Goal: Obtain resource: Download file/media

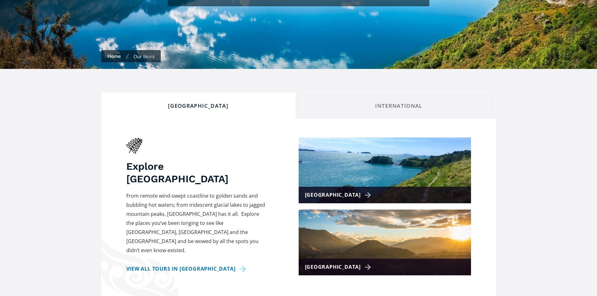
scroll to position [188, 0]
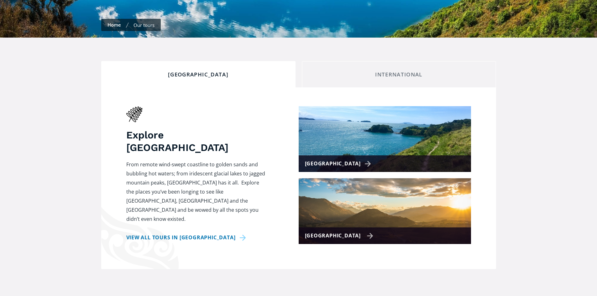
click at [334, 213] on img at bounding box center [384, 211] width 172 height 66
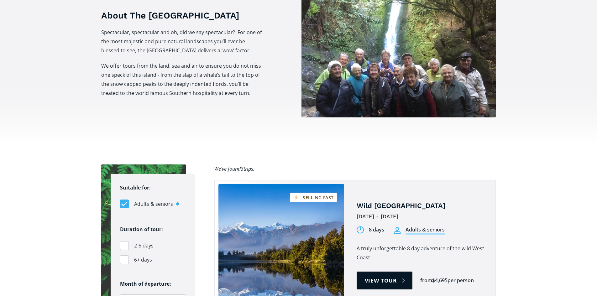
scroll to position [282, 0]
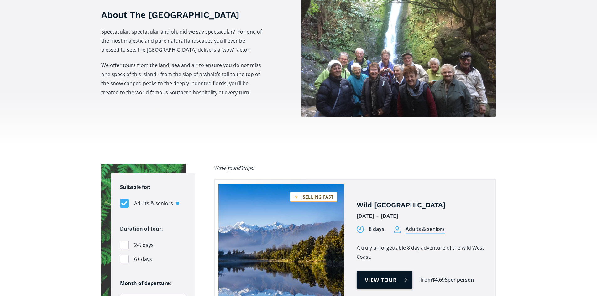
click at [375, 271] on link "View tour" at bounding box center [384, 280] width 56 height 18
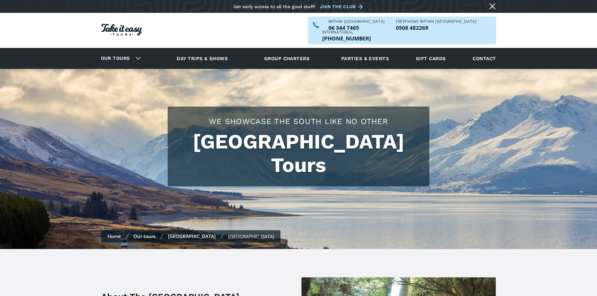
scroll to position [282, 0]
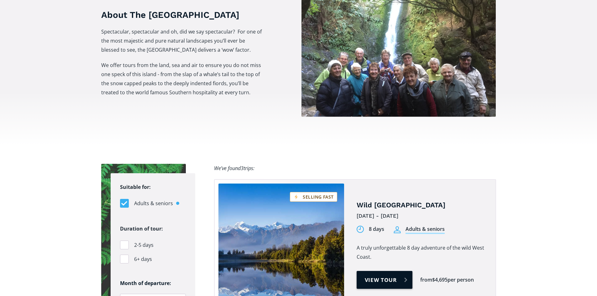
click at [374, 271] on link "View tour" at bounding box center [384, 280] width 56 height 18
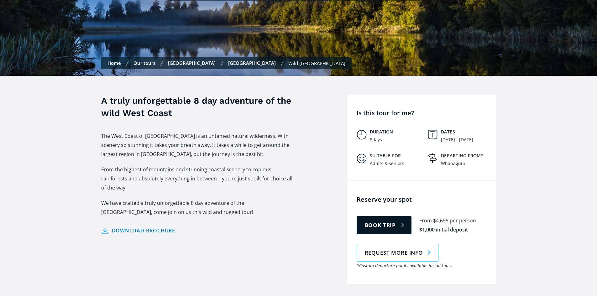
scroll to position [188, 0]
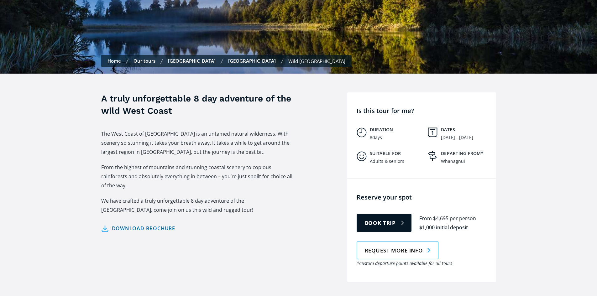
click at [145, 224] on link "Download brochure" at bounding box center [138, 228] width 74 height 9
